Goal: Information Seeking & Learning: Compare options

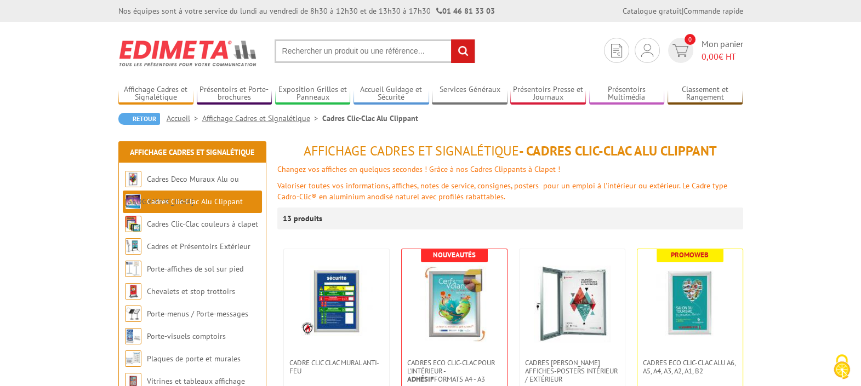
scroll to position [68, 0]
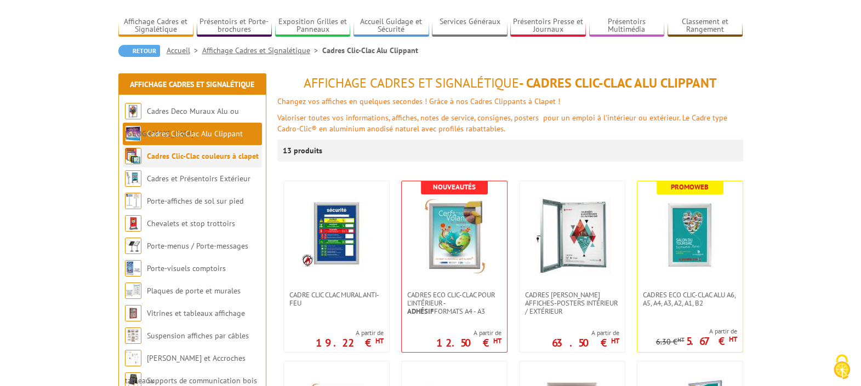
click at [169, 159] on link "Cadres Clic-Clac couleurs à clapet" at bounding box center [203, 156] width 112 height 10
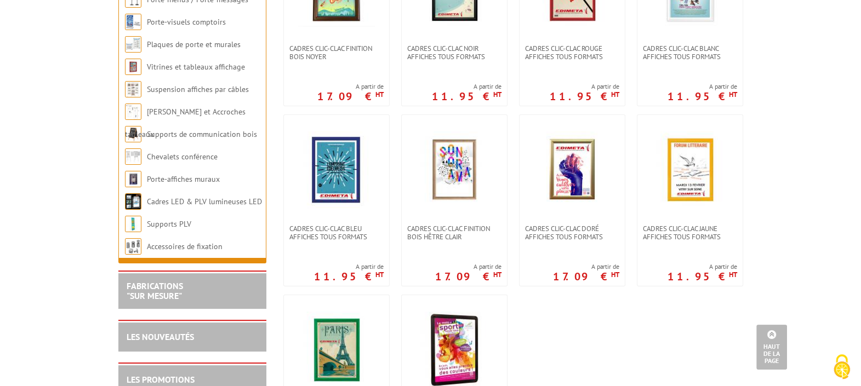
scroll to position [342, 0]
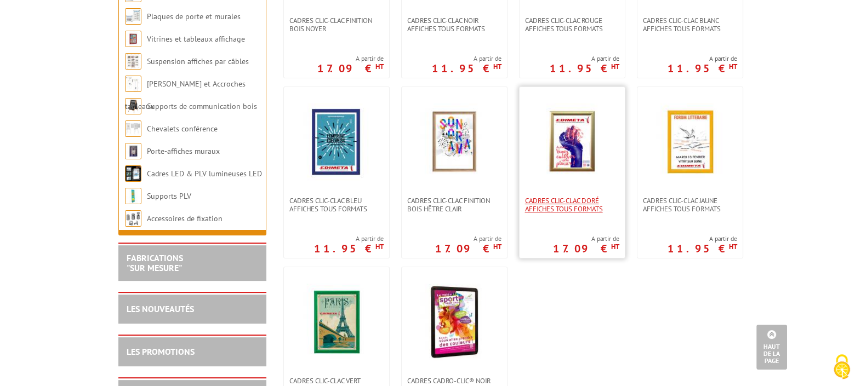
click at [570, 205] on span "Cadres clic-clac doré affiches tous formats" at bounding box center [572, 205] width 94 height 16
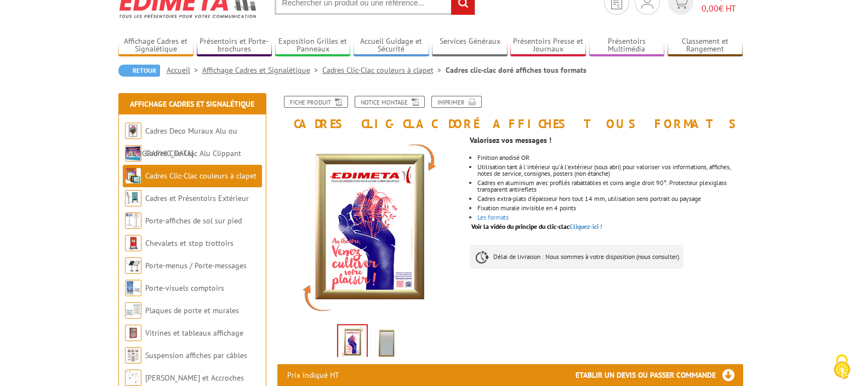
scroll to position [68, 0]
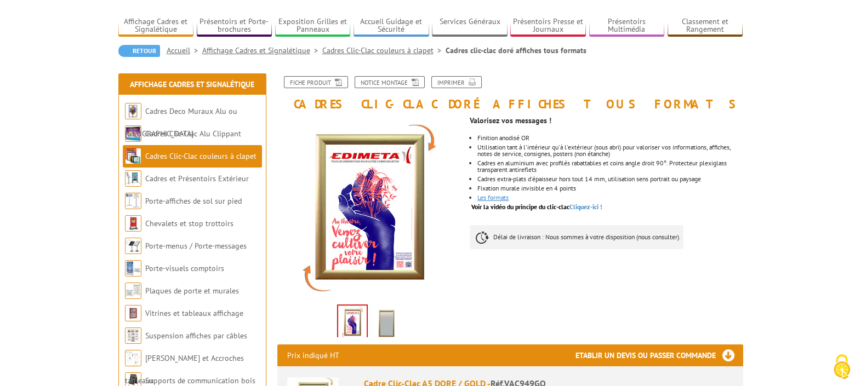
click at [496, 197] on link "Les formats" at bounding box center [492, 197] width 31 height 8
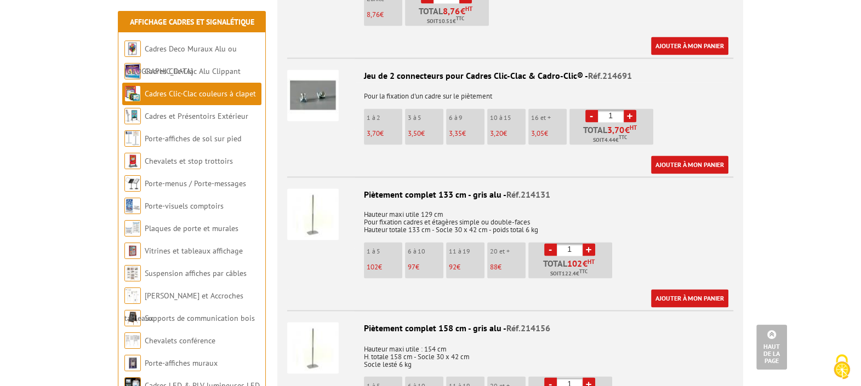
scroll to position [2260, 0]
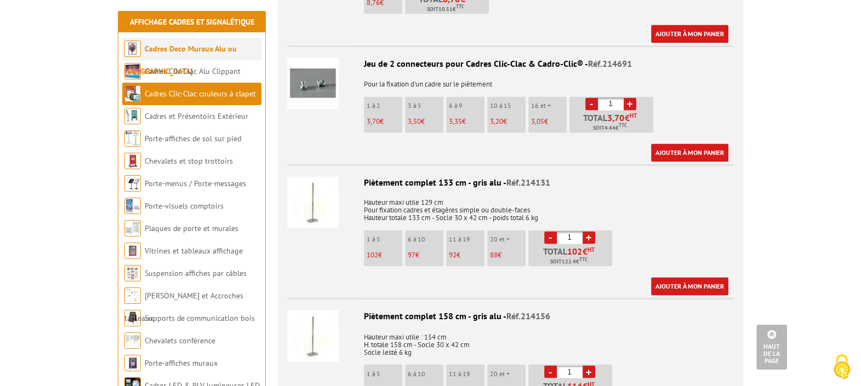
click at [174, 48] on link "Cadres Deco Muraux Alu ou [GEOGRAPHIC_DATA]" at bounding box center [180, 60] width 112 height 32
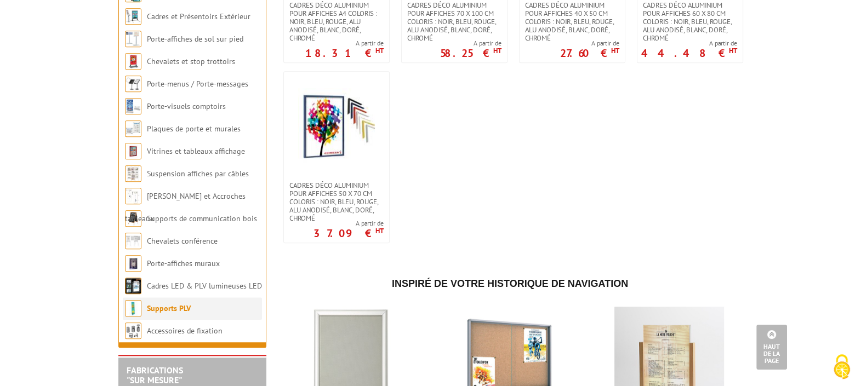
scroll to position [1301, 0]
